Goal: Find specific page/section

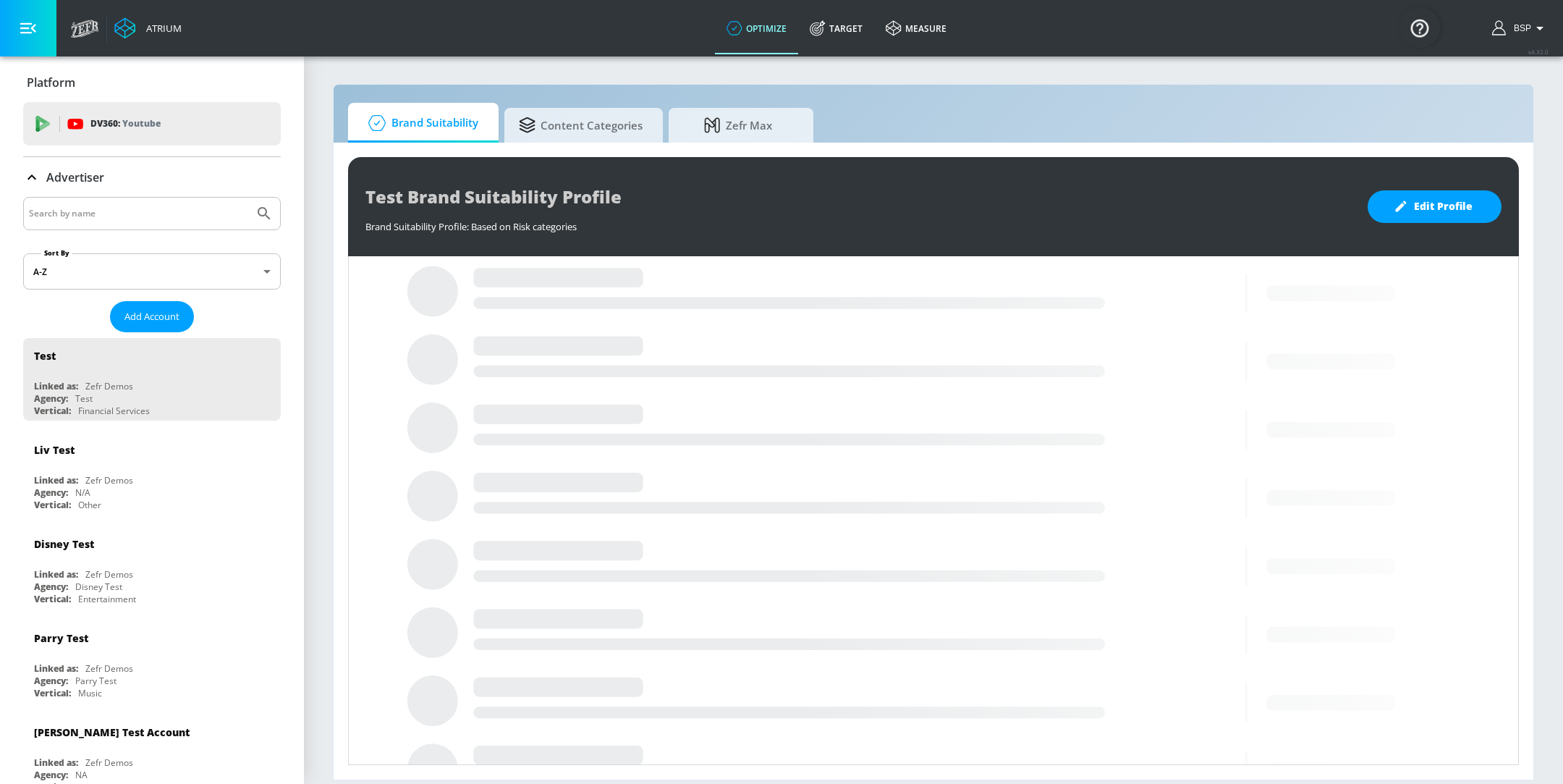
click at [136, 216] on input "Search by name" at bounding box center [139, 213] width 219 height 19
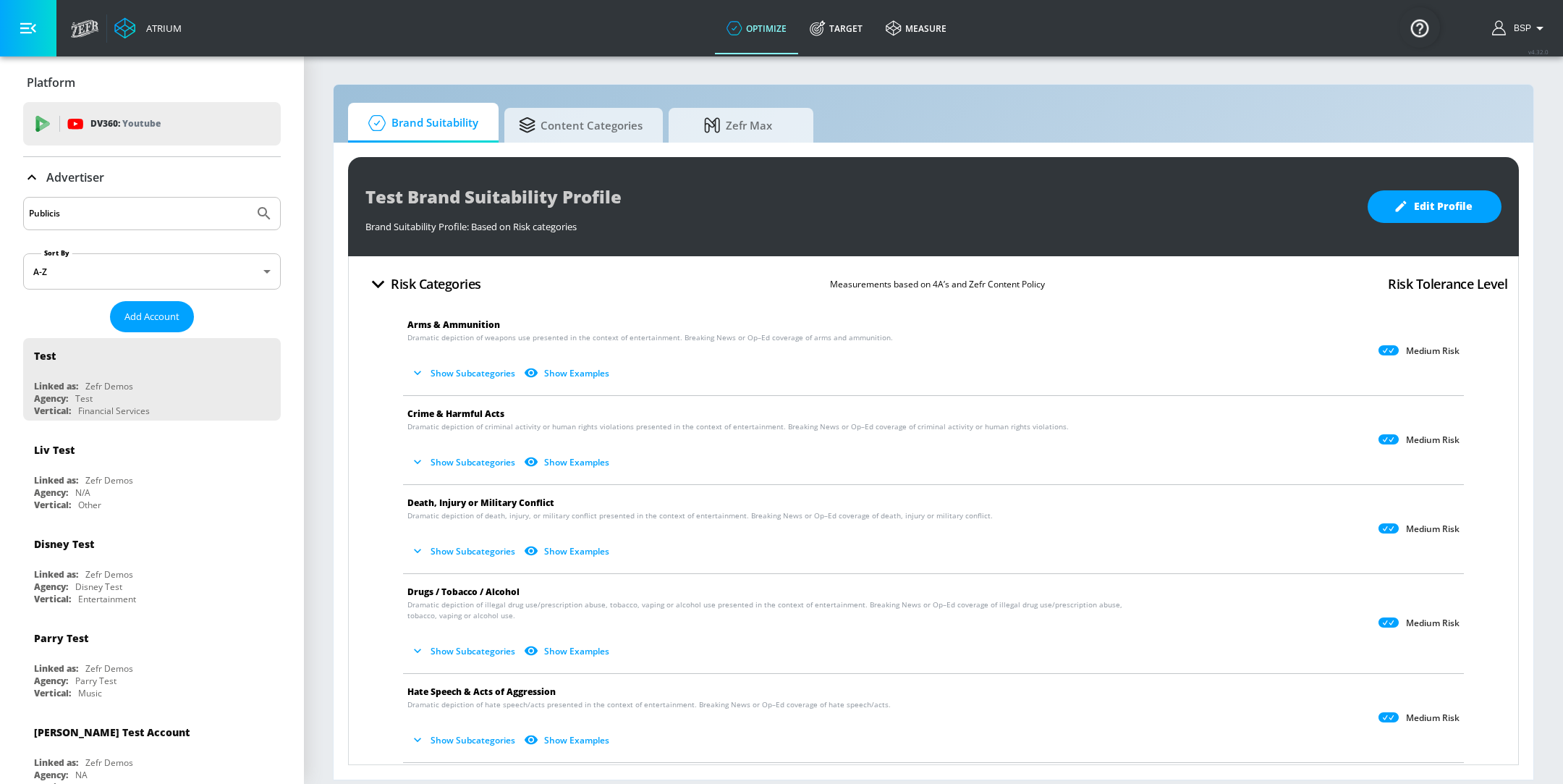
click at [248, 197] on button "Submit Search" at bounding box center [264, 213] width 32 height 32
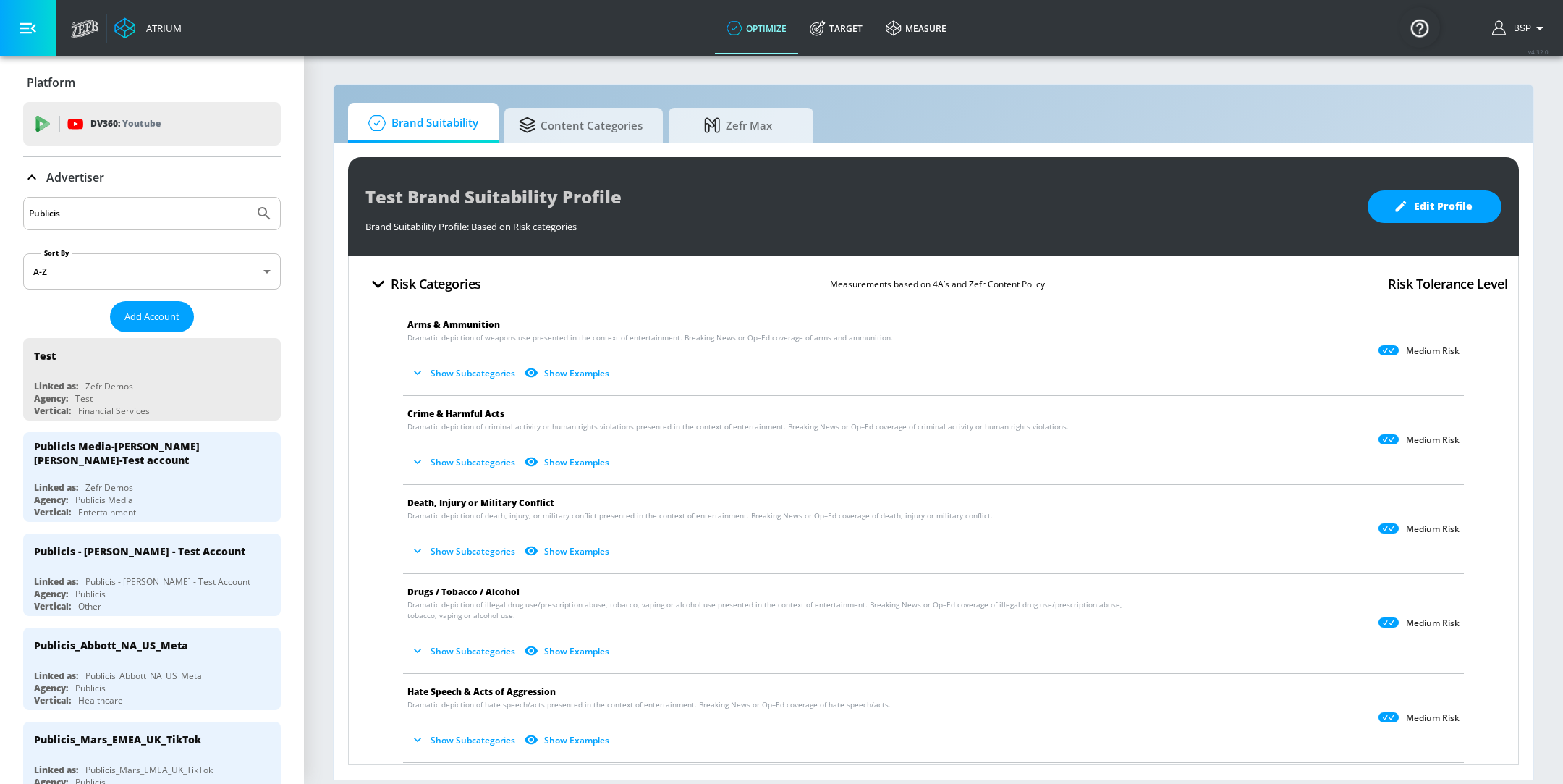
click at [99, 210] on input "Publicis" at bounding box center [139, 213] width 219 height 19
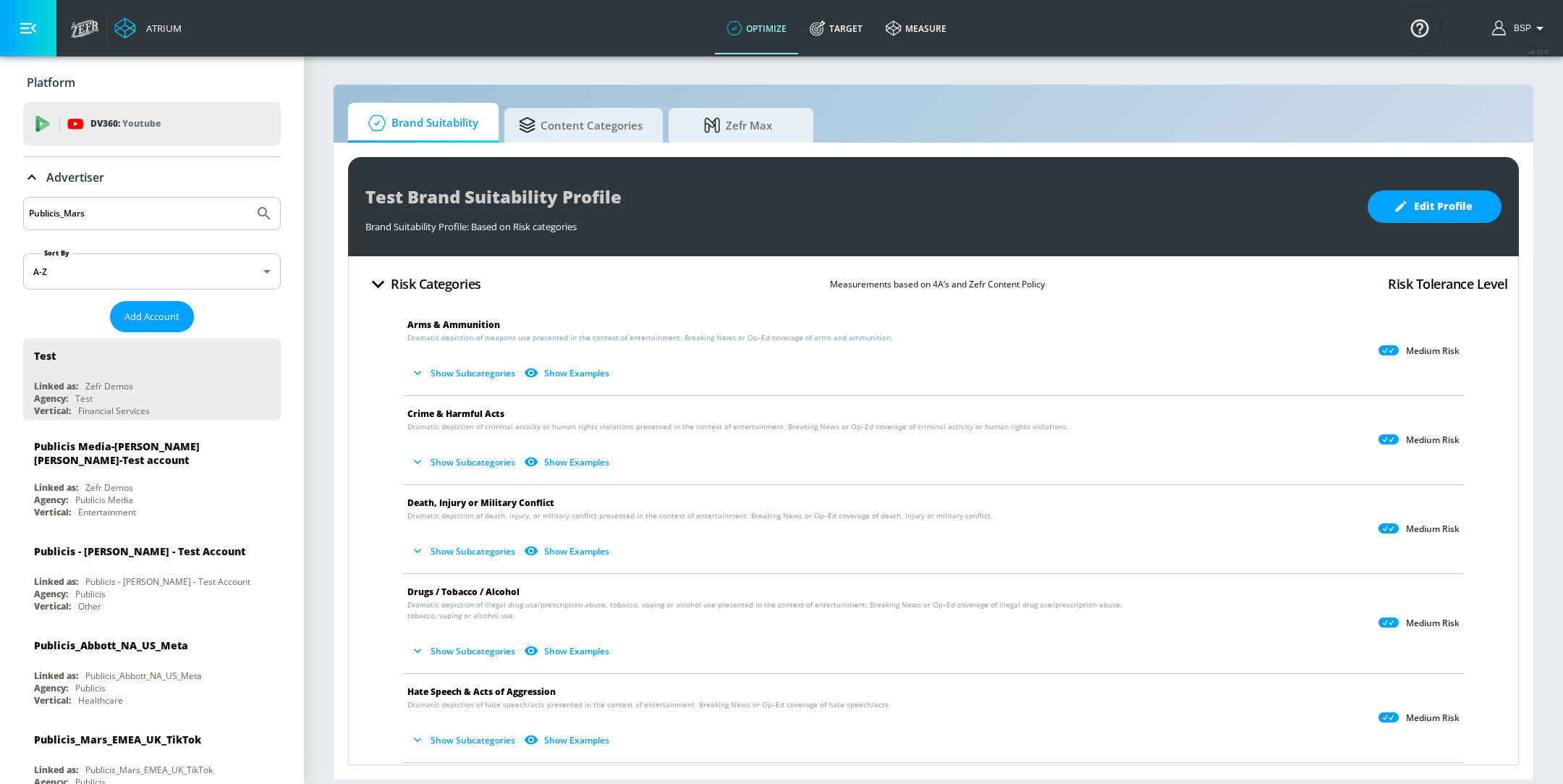
click at [248, 197] on button "Submit Search" at bounding box center [264, 213] width 32 height 32
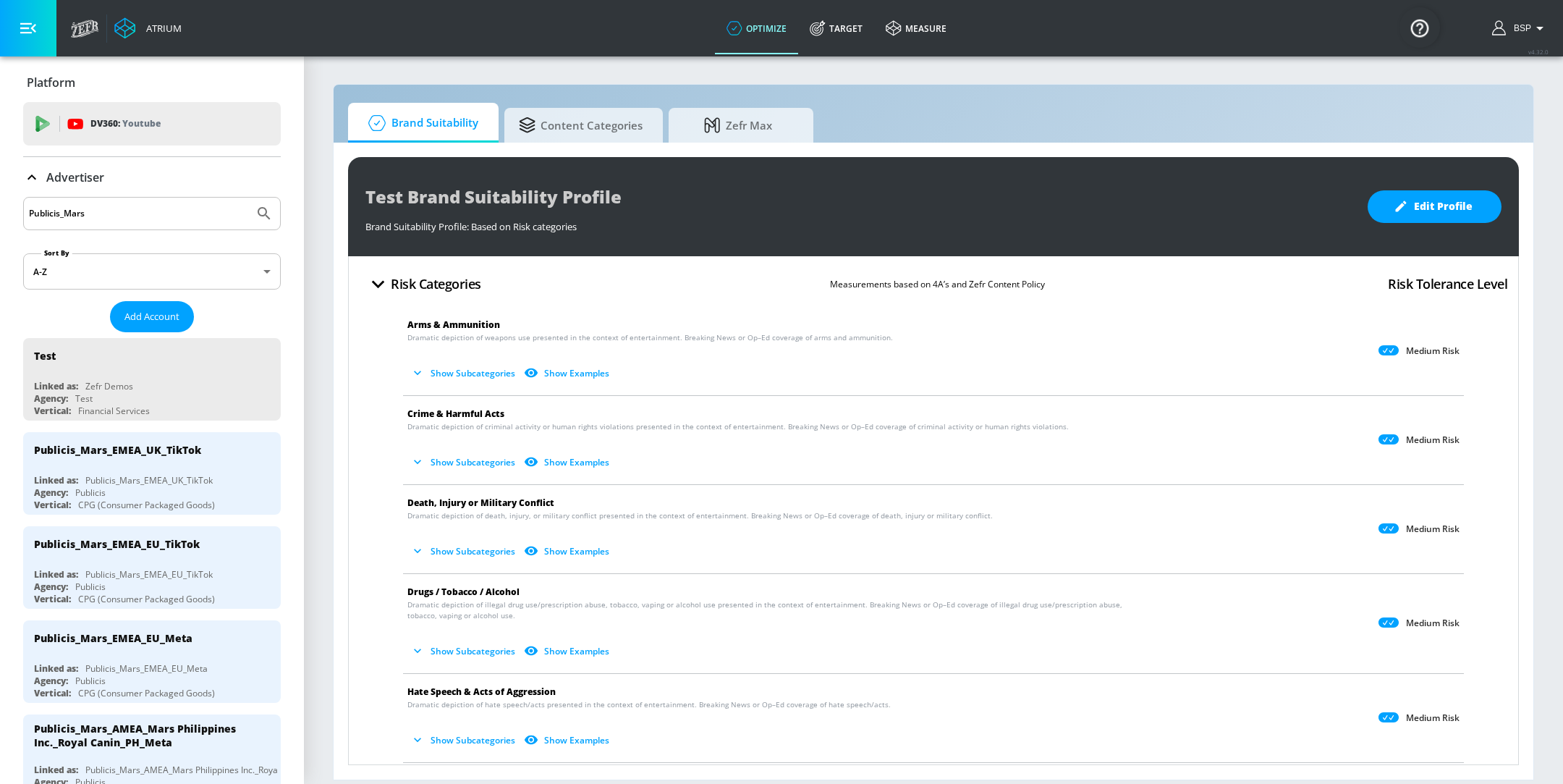
click at [110, 209] on input "Publicis_Mars" at bounding box center [139, 213] width 219 height 19
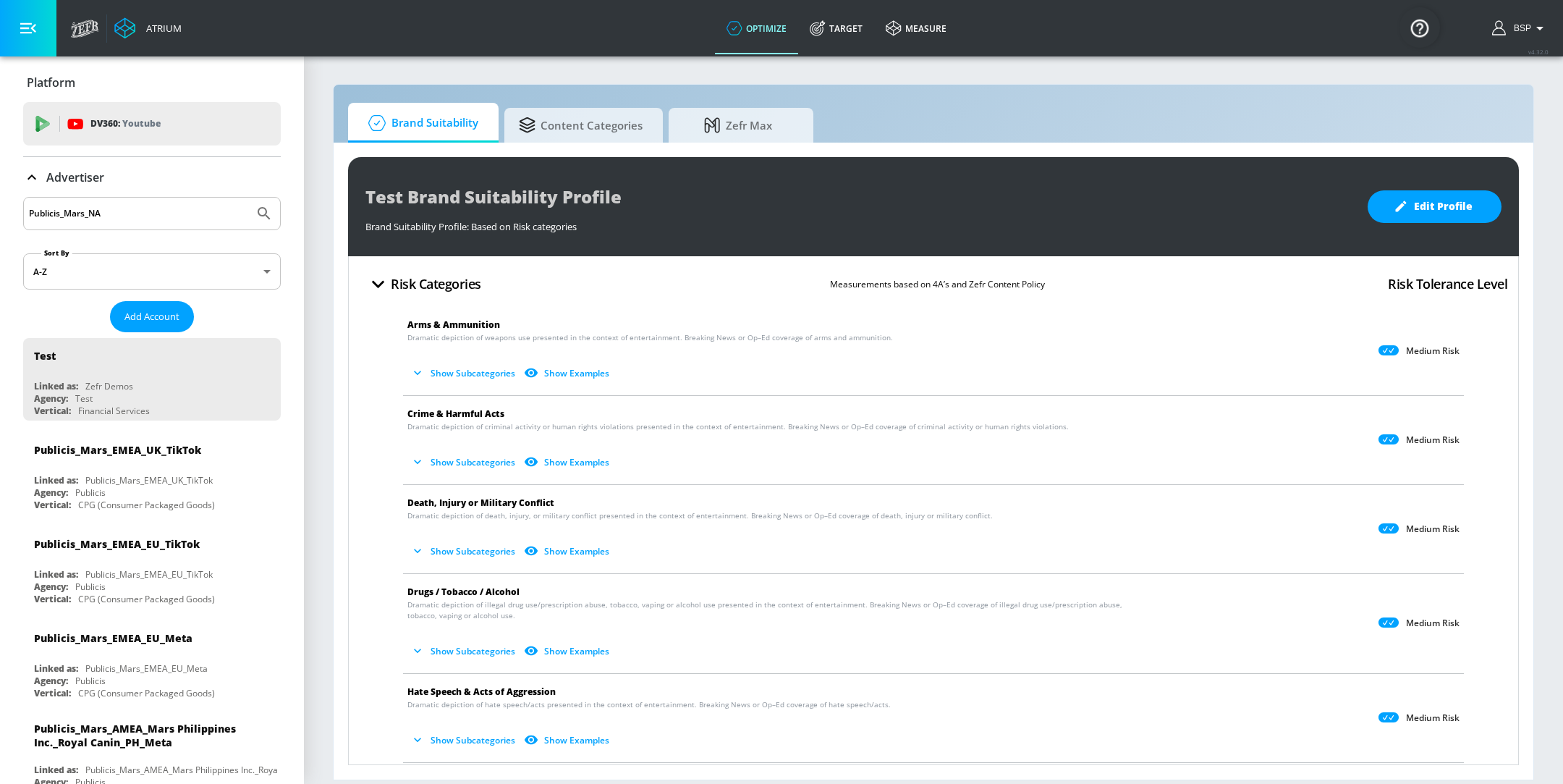
type input "Publicis_Mars_NA"
click at [248, 197] on button "Submit Search" at bounding box center [264, 213] width 32 height 32
